Goal: Transaction & Acquisition: Purchase product/service

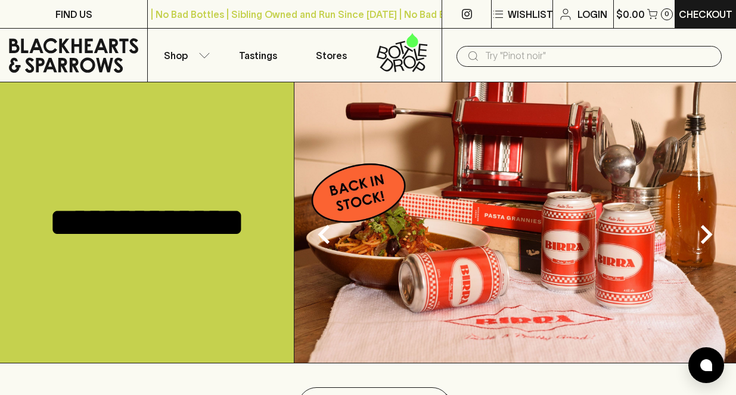
click at [536, 54] on input "text" at bounding box center [598, 55] width 227 height 19
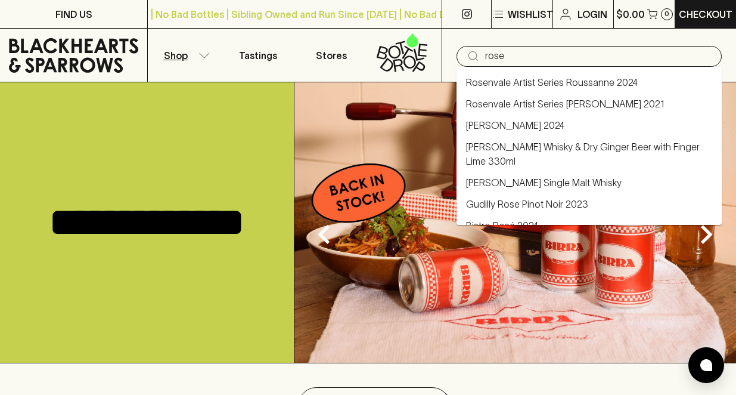
type input "rose"
click at [201, 63] on button "Shop" at bounding box center [184, 55] width 73 height 53
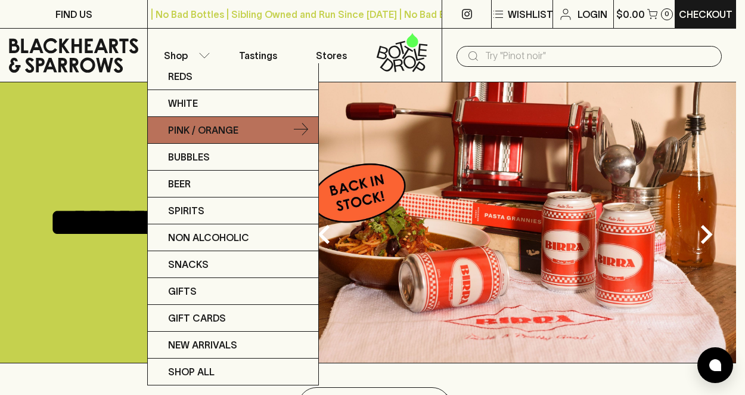
click at [309, 131] on link "Pink / Orange" at bounding box center [233, 130] width 170 height 27
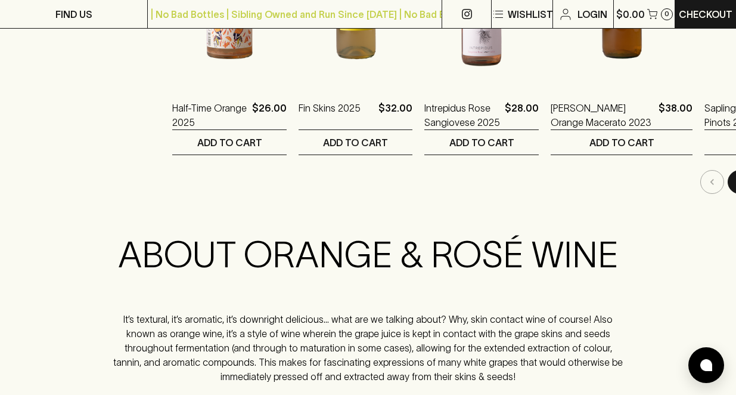
scroll to position [1192, 0]
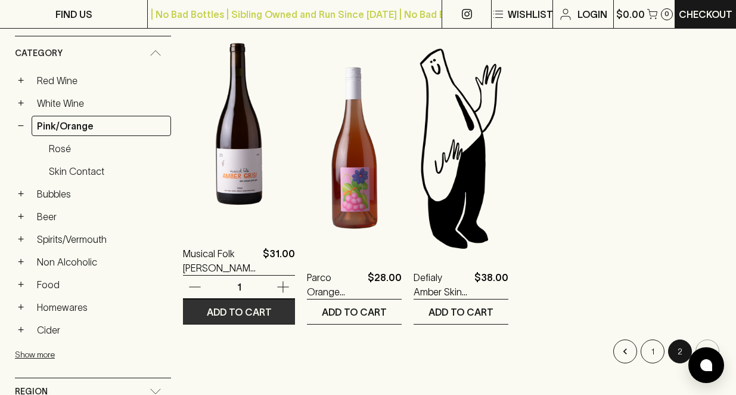
scroll to position [238, 0]
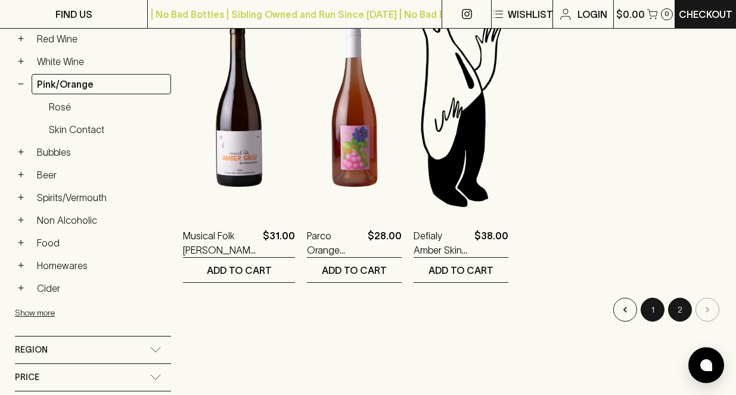
click at [656, 306] on button "1" at bounding box center [653, 309] width 24 height 24
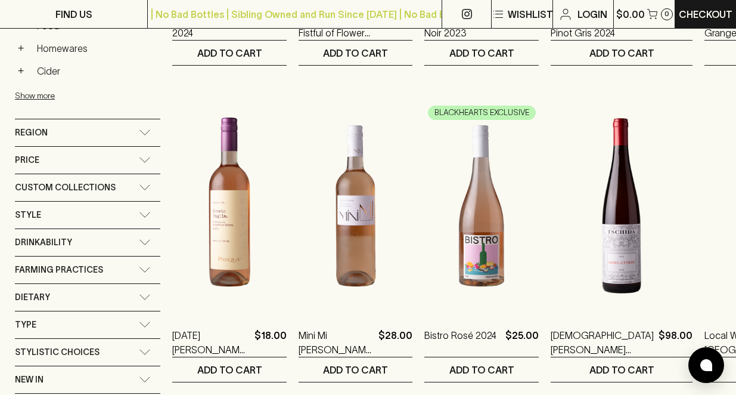
scroll to position [477, 0]
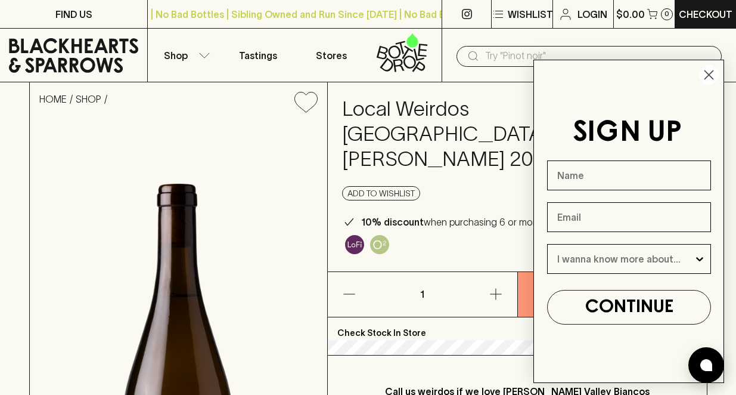
click at [705, 77] on circle "Close dialog" at bounding box center [709, 75] width 20 height 20
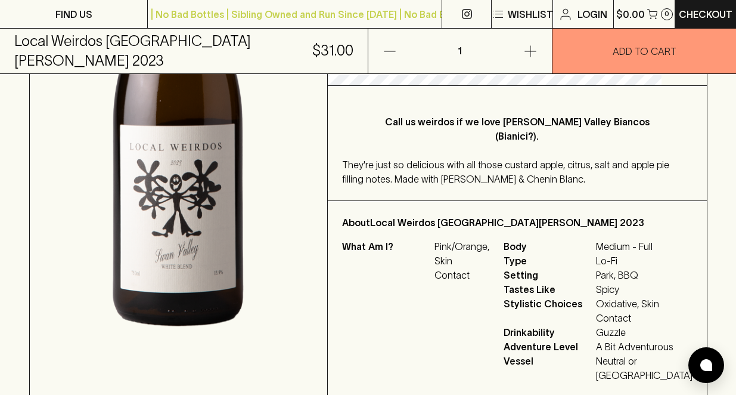
scroll to position [358, 0]
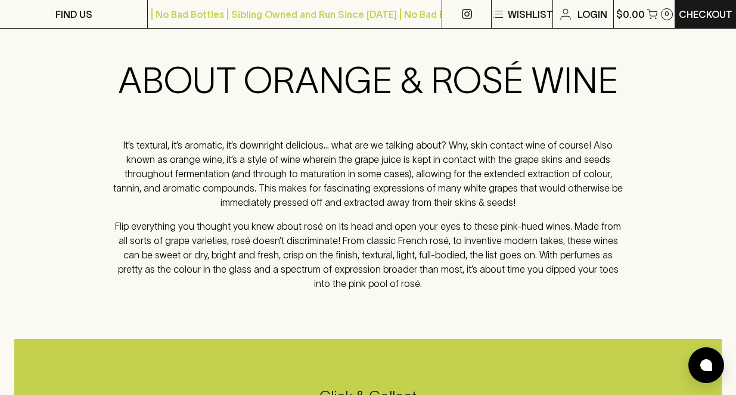
scroll to position [1490, 0]
